Goal: Book appointment/travel/reservation

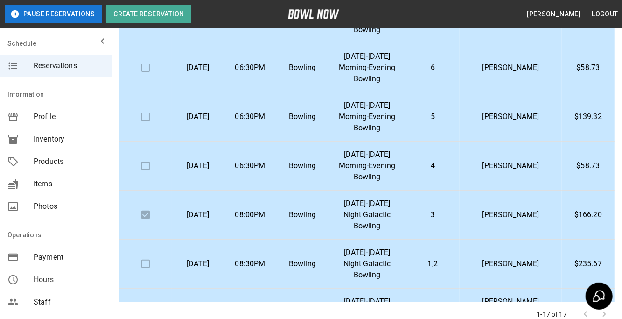
scroll to position [132, 0]
click at [321, 265] on p "Bowling" at bounding box center [302, 264] width 37 height 11
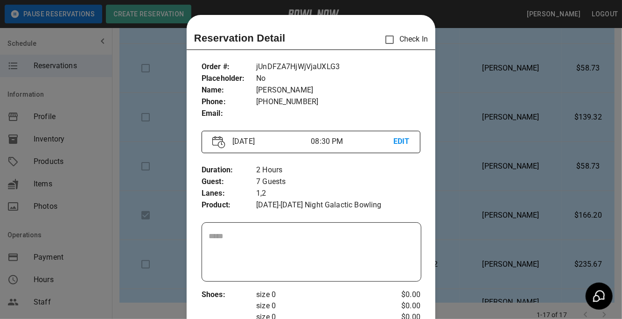
scroll to position [14, 0]
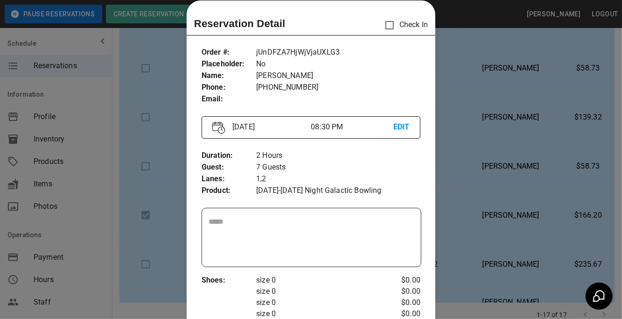
click at [501, 128] on div at bounding box center [311, 159] width 622 height 319
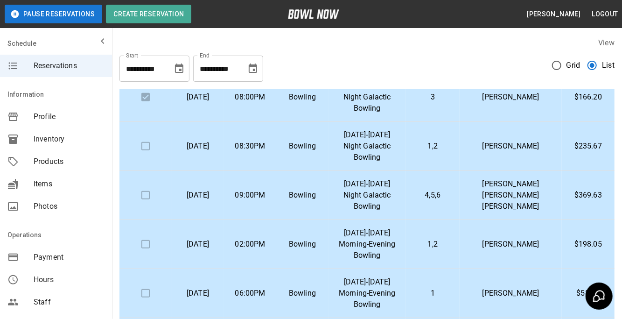
scroll to position [251, 0]
click at [318, 192] on p "Bowling" at bounding box center [302, 194] width 37 height 11
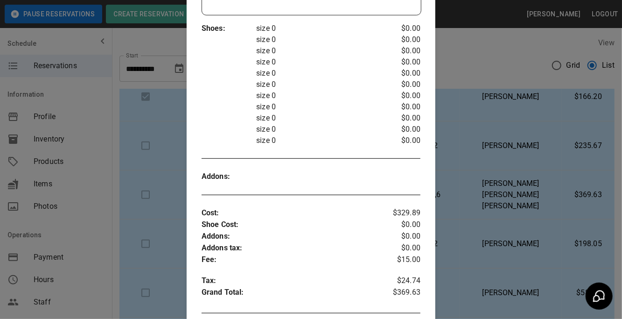
scroll to position [322, 0]
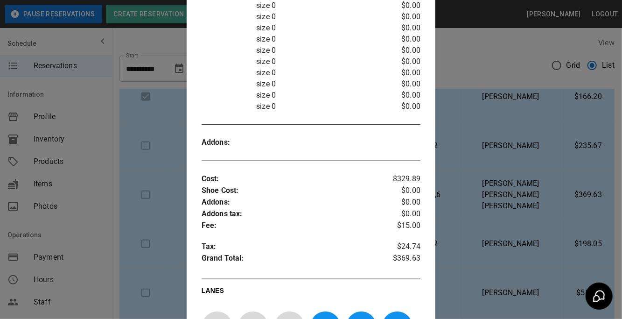
click at [479, 222] on div at bounding box center [311, 159] width 622 height 319
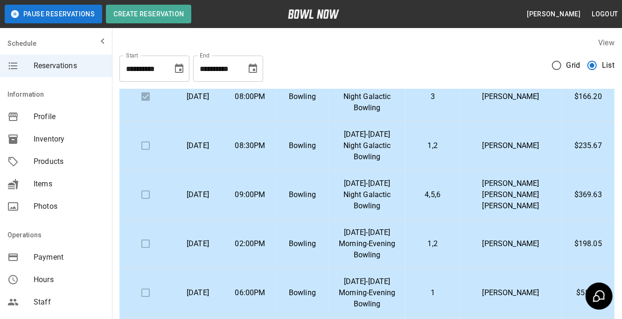
click at [321, 149] on p "Bowling" at bounding box center [302, 145] width 37 height 11
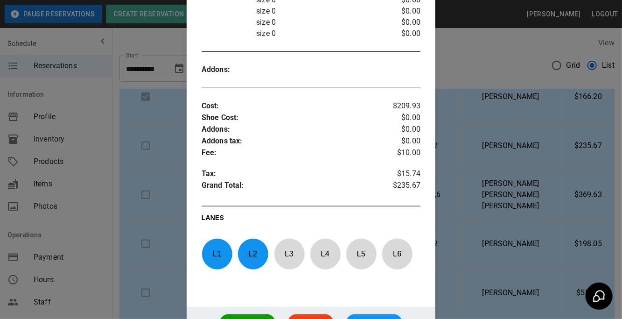
scroll to position [328, 0]
click at [493, 190] on div at bounding box center [311, 159] width 622 height 319
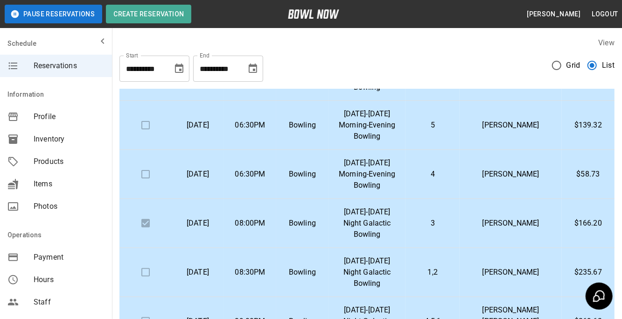
scroll to position [119, 0]
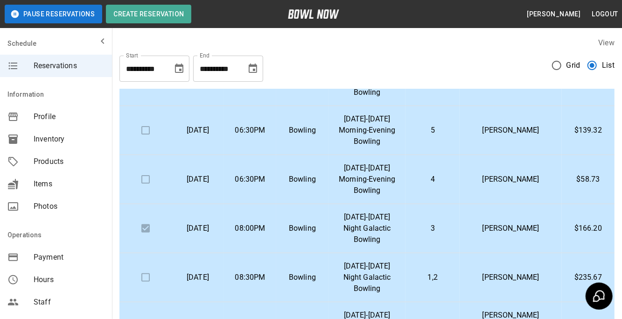
click at [329, 172] on td "Bowling" at bounding box center [302, 179] width 52 height 49
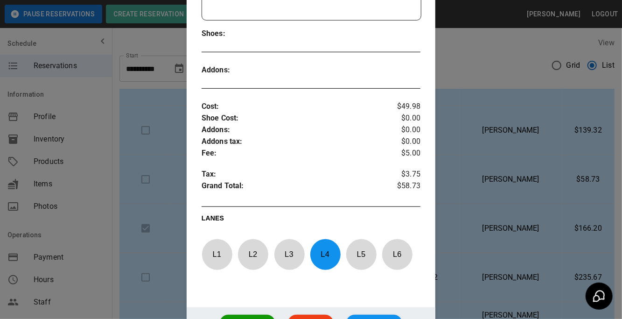
scroll to position [295, 0]
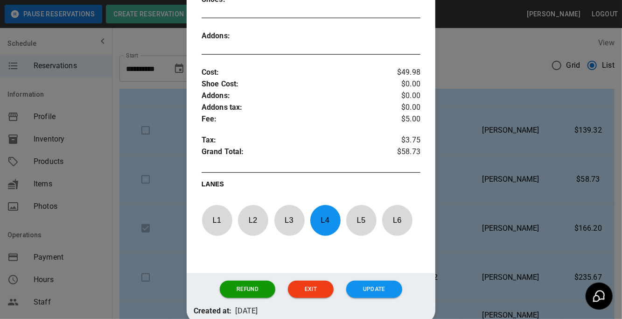
click at [139, 176] on div at bounding box center [311, 159] width 622 height 319
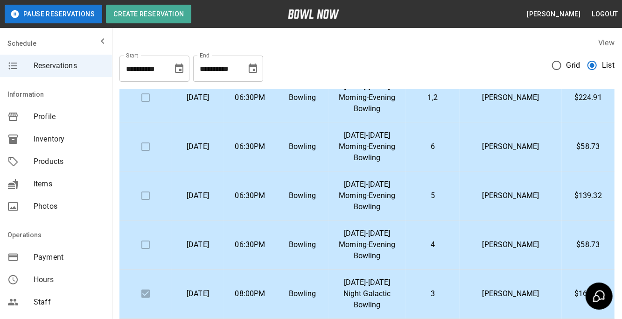
scroll to position [52, 0]
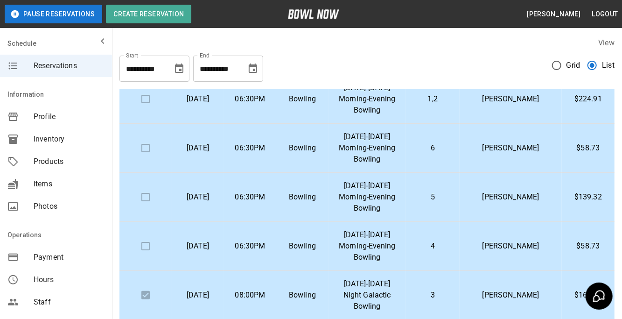
click at [273, 202] on td "06:30PM" at bounding box center [250, 197] width 52 height 49
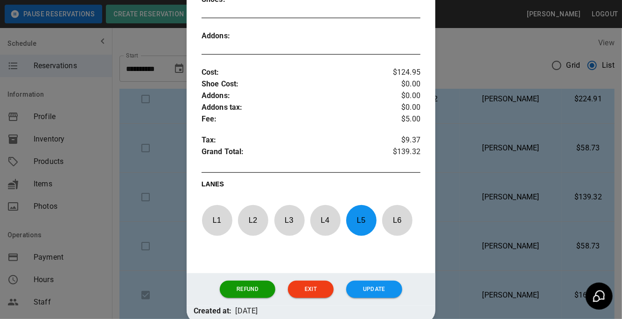
scroll to position [332, 0]
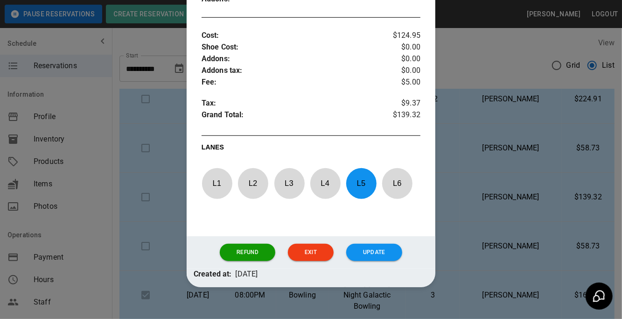
click at [169, 152] on div at bounding box center [311, 159] width 622 height 319
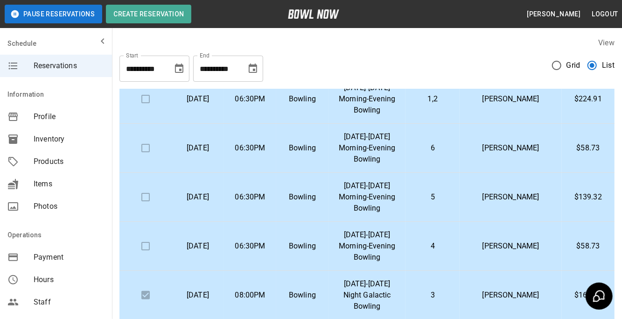
click at [201, 148] on p "[DATE]" at bounding box center [197, 147] width 37 height 11
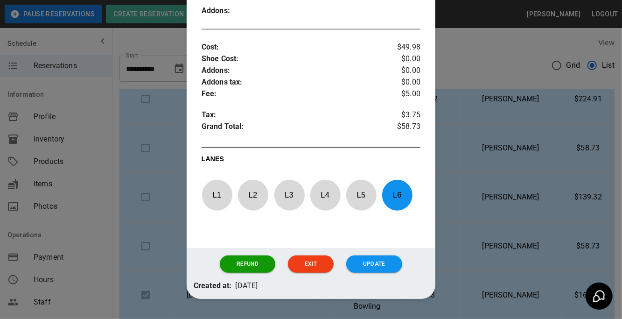
scroll to position [321, 0]
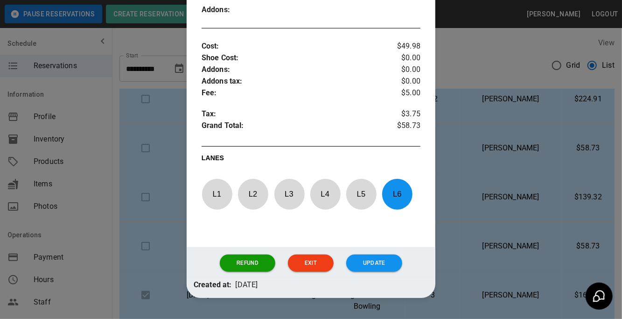
click at [469, 165] on div at bounding box center [311, 159] width 622 height 319
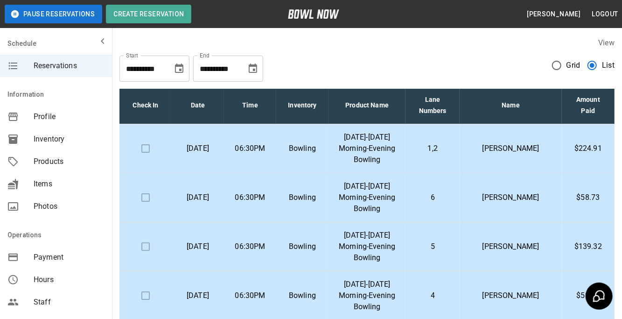
scroll to position [0, 0]
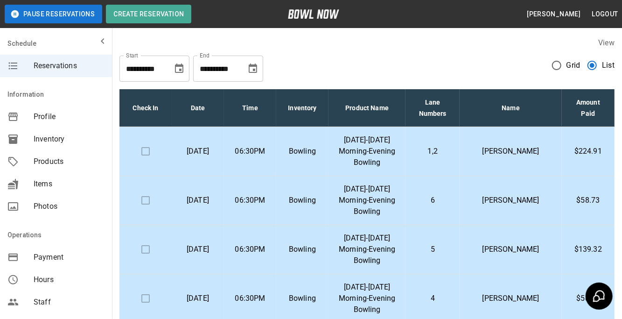
click at [381, 143] on p "[DATE]-[DATE] Morning-Evening Bowling" at bounding box center [367, 151] width 62 height 34
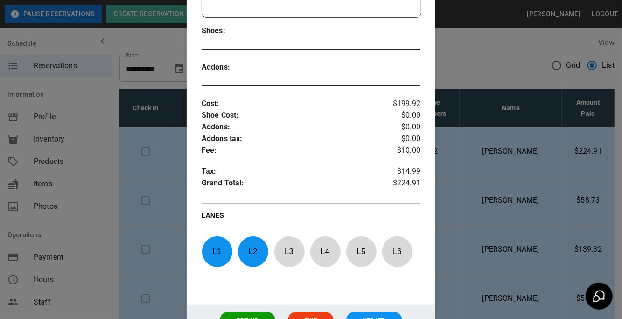
scroll to position [265, 0]
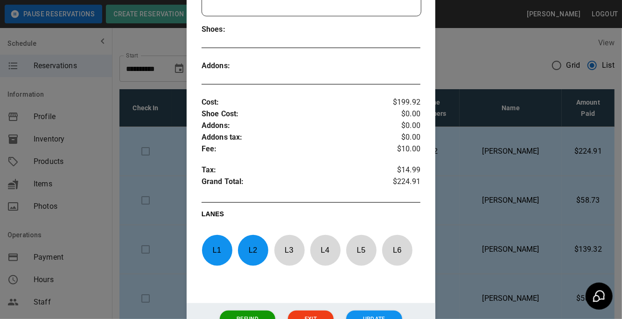
click at [155, 189] on div at bounding box center [311, 159] width 622 height 319
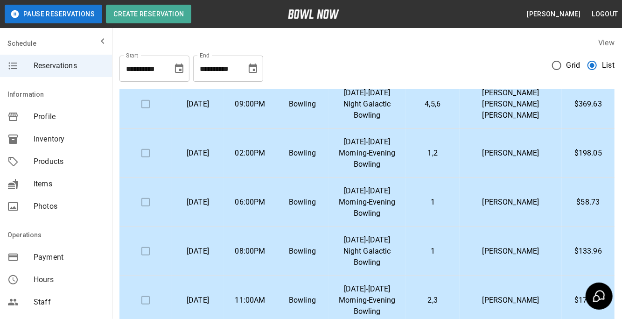
scroll to position [341, 0]
click at [373, 158] on p "[DATE]-[DATE] Morning-Evening Bowling" at bounding box center [367, 154] width 62 height 34
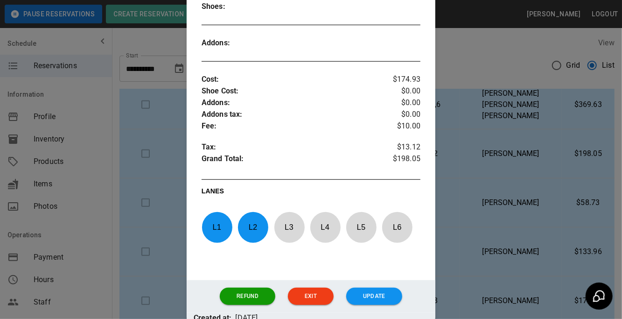
scroll to position [297, 0]
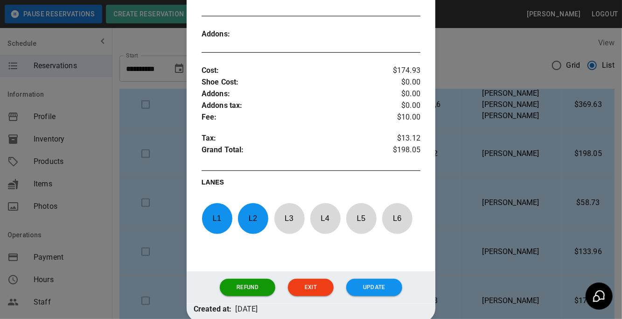
click at [161, 153] on div at bounding box center [311, 159] width 622 height 319
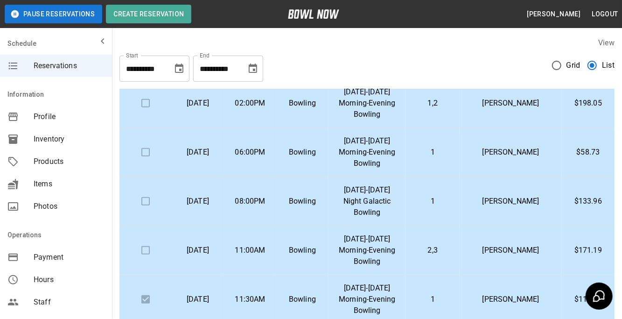
scroll to position [392, 0]
click at [297, 160] on td "Bowling" at bounding box center [302, 151] width 52 height 49
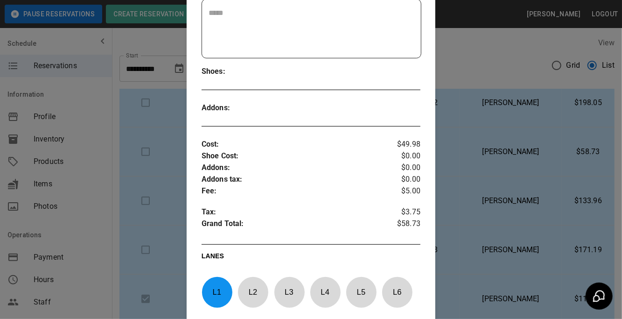
scroll to position [235, 0]
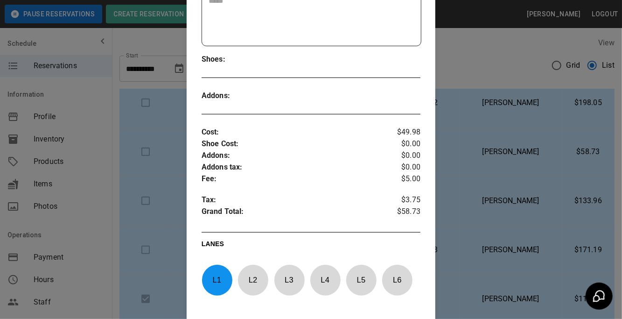
click at [479, 201] on div at bounding box center [311, 159] width 622 height 319
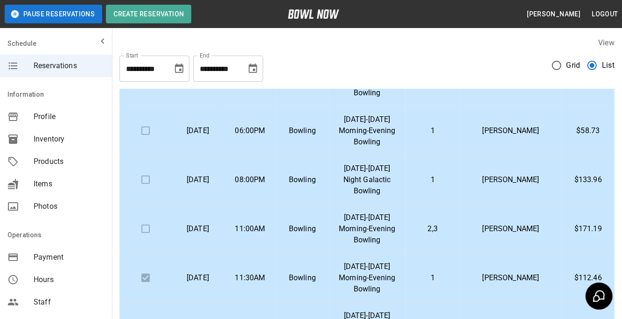
scroll to position [430, 0]
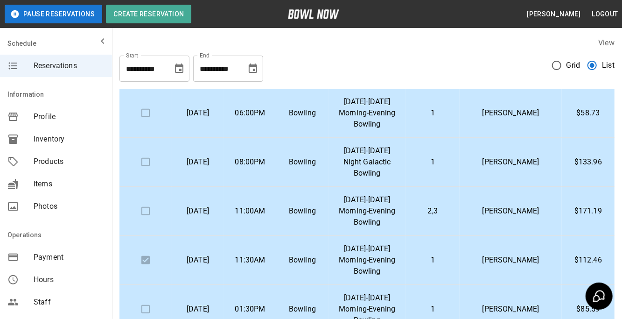
click at [348, 159] on td "[DATE]-[DATE] Night Galactic Bowling" at bounding box center [367, 162] width 77 height 49
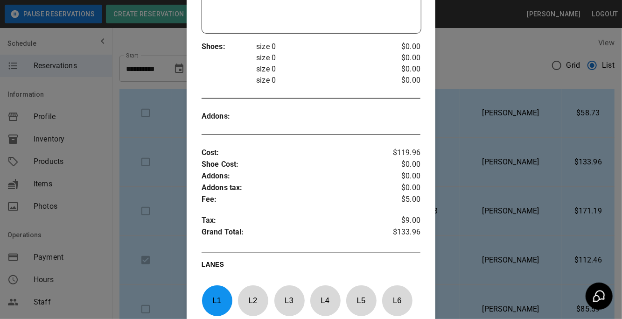
scroll to position [270, 0]
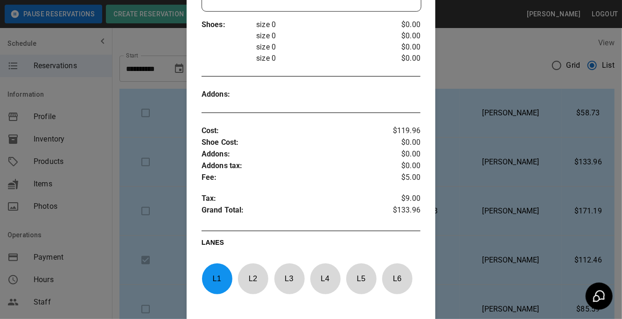
click at [131, 153] on div at bounding box center [311, 159] width 622 height 319
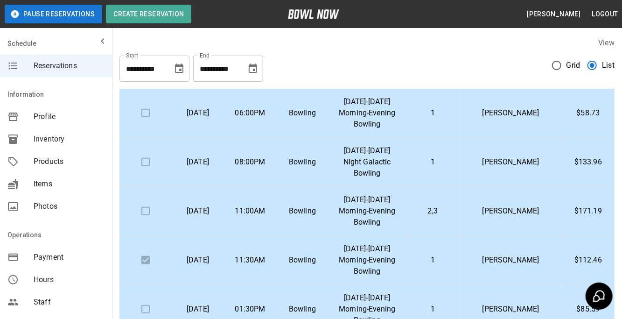
click at [621, 58] on div "**********" at bounding box center [367, 248] width 510 height 436
